Goal: Information Seeking & Learning: Learn about a topic

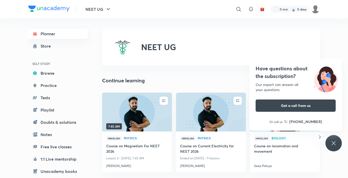
click at [58, 36] on link "Planner" at bounding box center [57, 34] width 59 height 10
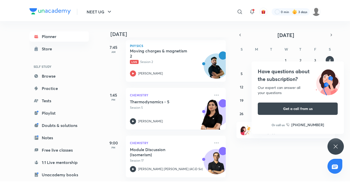
scroll to position [31, 0]
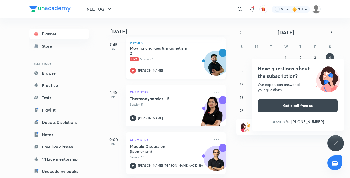
click at [131, 68] on icon at bounding box center [133, 71] width 6 height 6
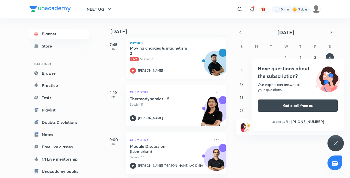
click at [131, 68] on icon at bounding box center [133, 71] width 6 height 6
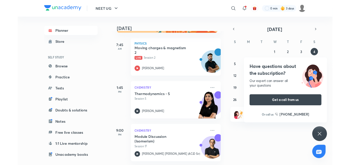
scroll to position [26, 0]
